Goal: Task Accomplishment & Management: Use online tool/utility

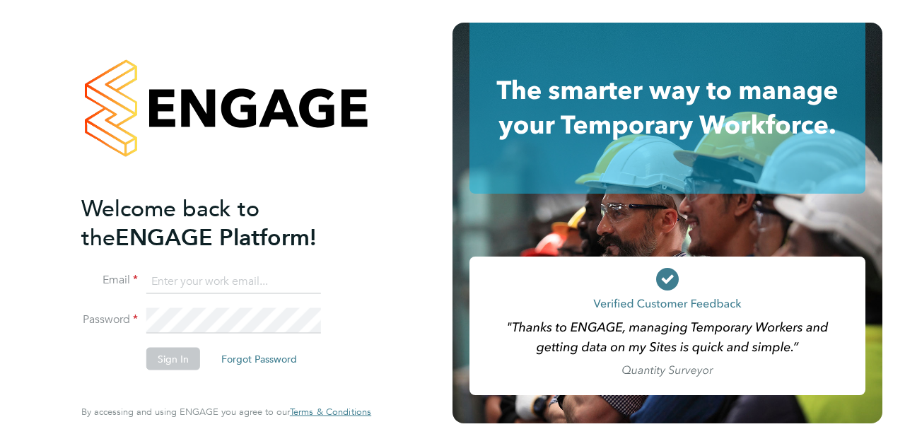
click at [257, 279] on input at bounding box center [233, 281] width 175 height 25
type input "sikander02@live.com"
